Goal: Task Accomplishment & Management: Use online tool/utility

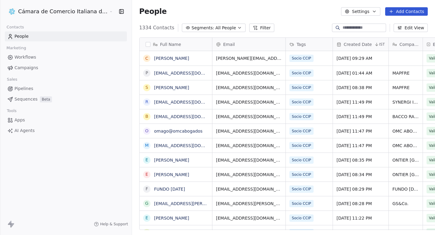
click at [57, 71] on link "Campaigns" at bounding box center [66, 68] width 122 height 10
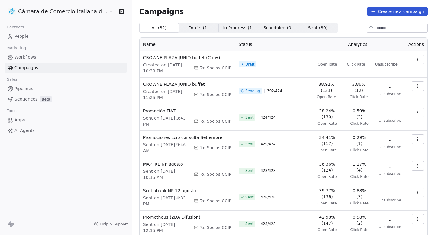
drag, startPoint x: 262, startPoint y: 83, endPoint x: 283, endPoint y: 83, distance: 21.1
click at [282, 83] on div "Sending 392 / 424" at bounding box center [273, 90] width 68 height 19
click at [283, 83] on div "Sending 392 / 424" at bounding box center [273, 90] width 68 height 19
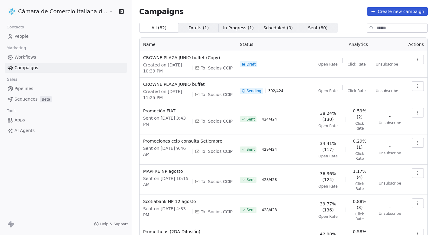
click at [417, 87] on icon "button" at bounding box center [417, 87] width 0 height 0
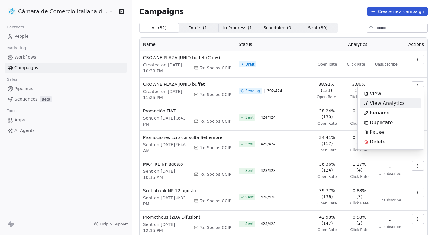
click at [395, 103] on span "View Analytics" at bounding box center [387, 103] width 35 height 7
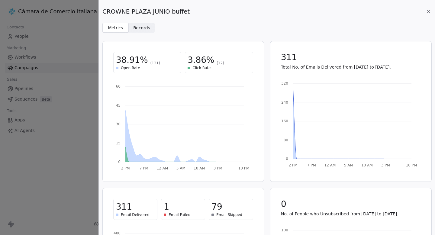
click at [155, 27] on div "Metrics Metrics Records Records" at bounding box center [266, 28] width 329 height 10
click at [147, 28] on span "Records" at bounding box center [141, 28] width 17 height 6
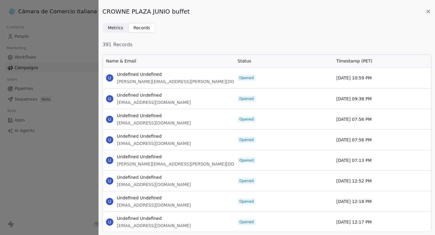
scroll to position [178, 329]
click at [120, 31] on span "Metrics" at bounding box center [115, 28] width 15 height 6
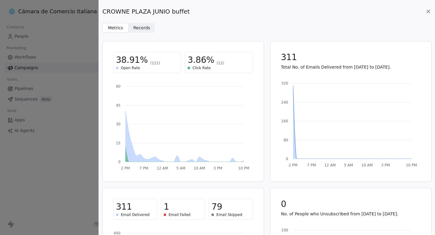
click at [140, 24] on span "Records Records" at bounding box center [142, 28] width 26 height 10
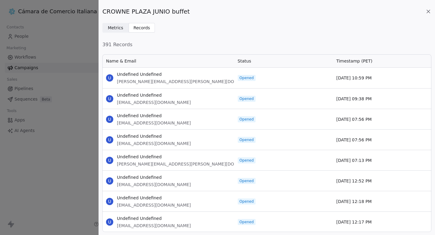
click at [423, 12] on div "CROWNE PLAZA JUNIO buffet" at bounding box center [266, 11] width 329 height 8
click at [429, 12] on icon at bounding box center [428, 11] width 6 height 6
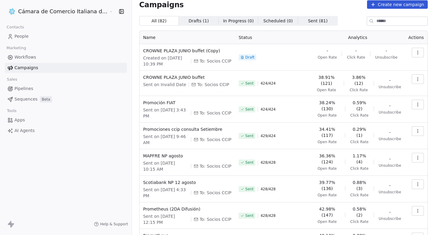
scroll to position [5, 0]
